Goal: Transaction & Acquisition: Purchase product/service

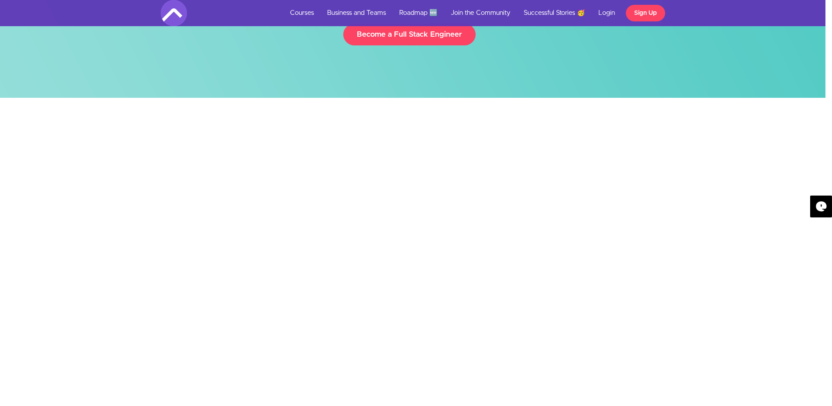
scroll to position [0, 7]
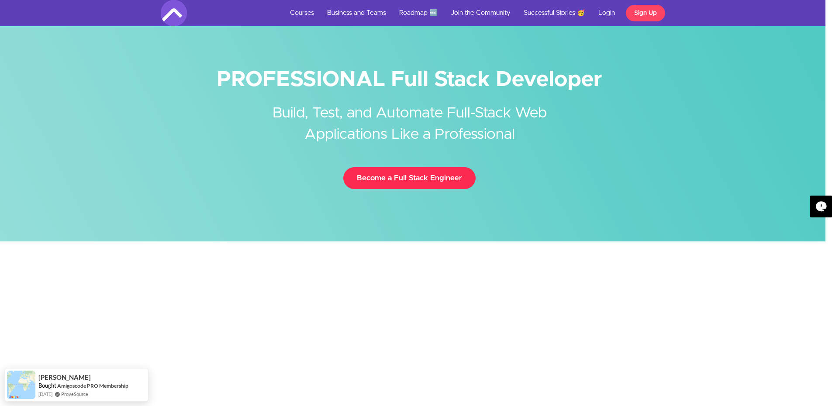
click at [427, 187] on link "Become a Full Stack Engineer" at bounding box center [409, 178] width 132 height 22
click at [423, 12] on link "Roadmap 🆕" at bounding box center [419, 13] width 52 height 26
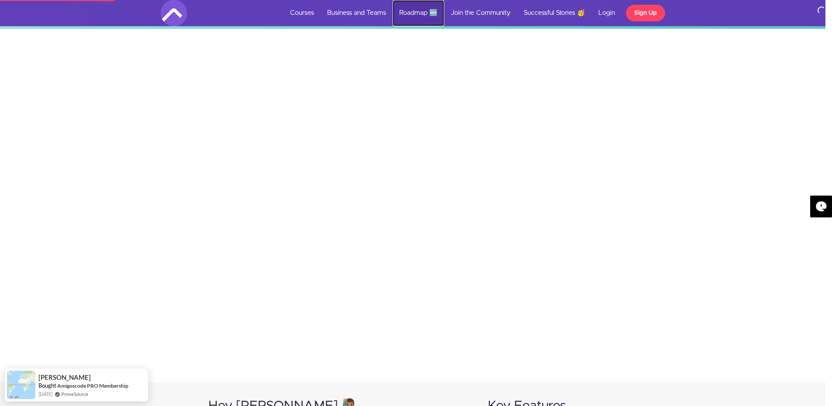
scroll to position [456, 7]
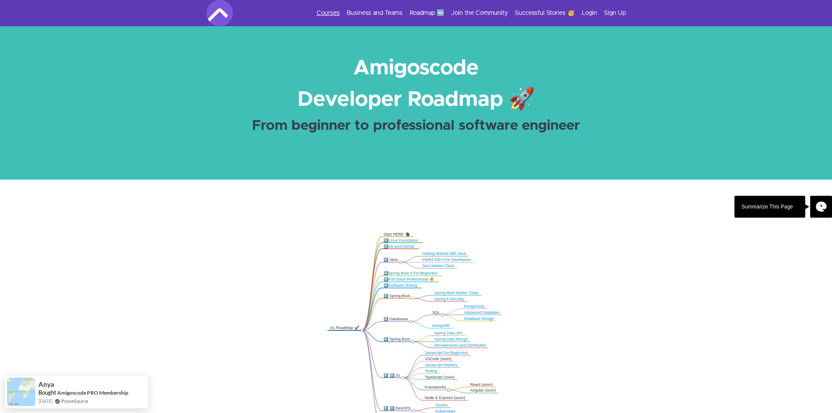
click at [332, 12] on link "Courses" at bounding box center [328, 13] width 23 height 9
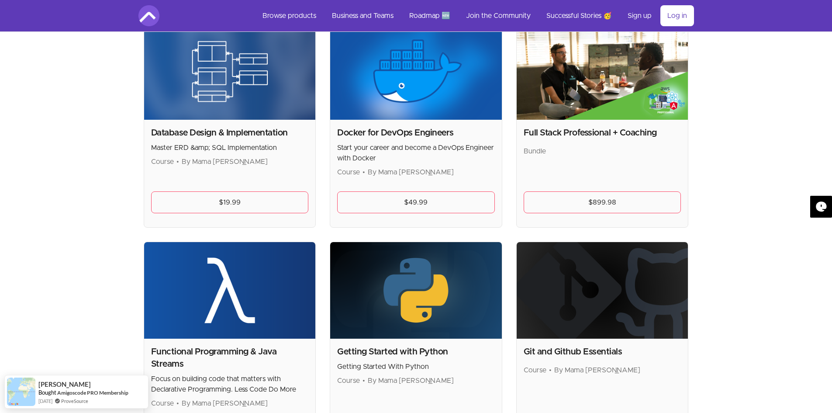
scroll to position [381, 0]
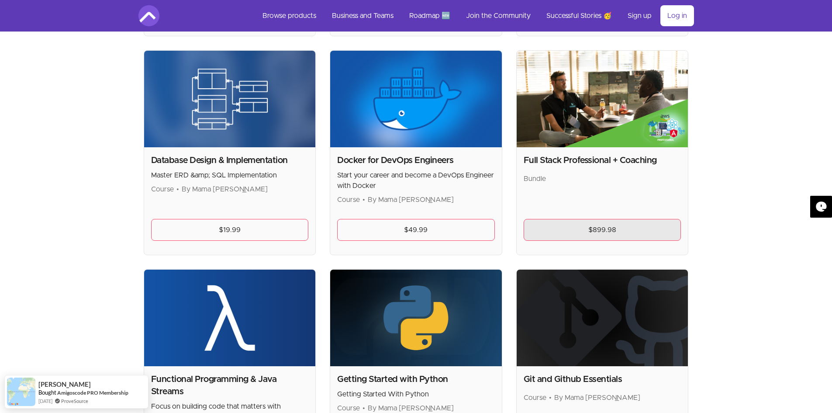
click at [591, 230] on link "$899.98" at bounding box center [603, 230] width 158 height 22
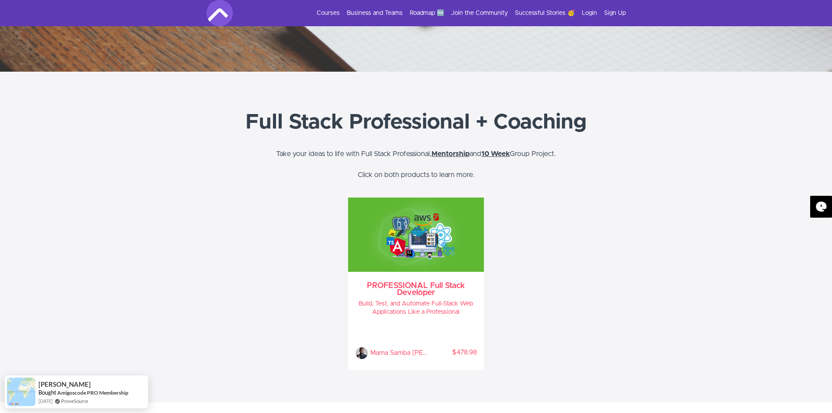
scroll to position [276, 0]
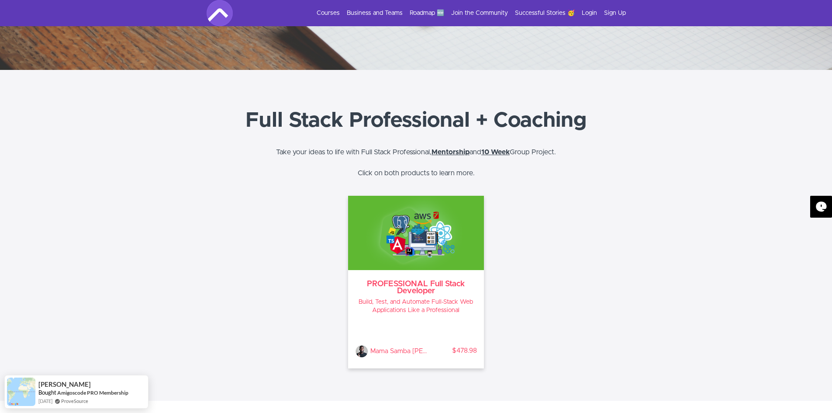
click at [430, 295] on div "PROFESSIONAL Full Stack Developer Build, Test, and Automate Full-Stack Web Appl…" at bounding box center [416, 319] width 136 height 98
